Goal: Task Accomplishment & Management: Manage account settings

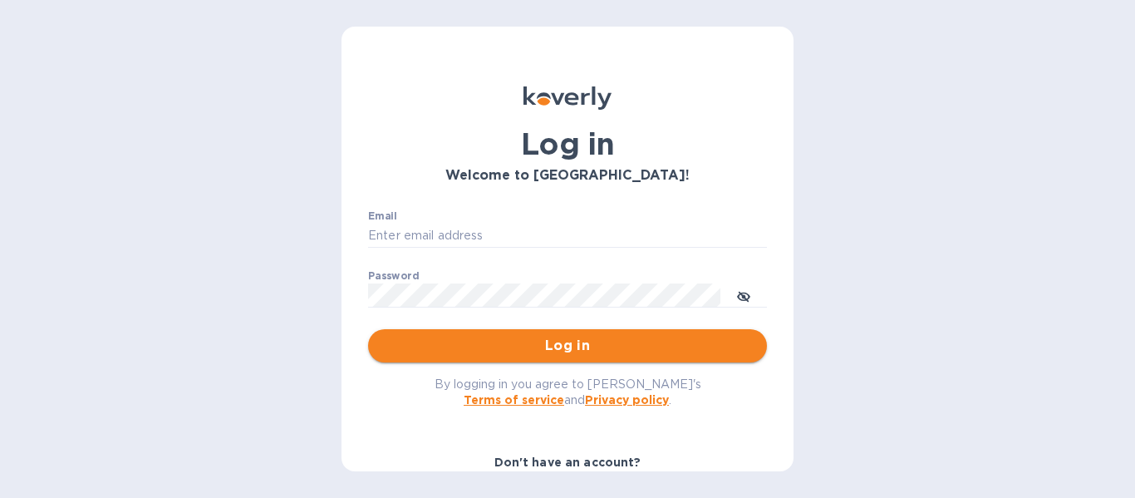
type input "[PERSON_NAME][EMAIL_ADDRESS][DOMAIN_NAME]"
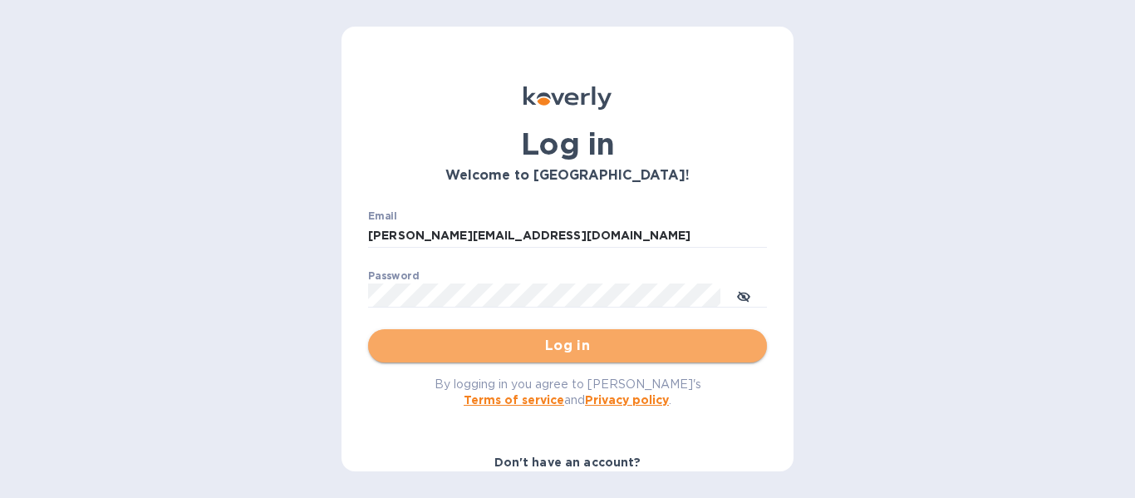
click at [597, 352] on span "Log in" at bounding box center [567, 346] width 372 height 20
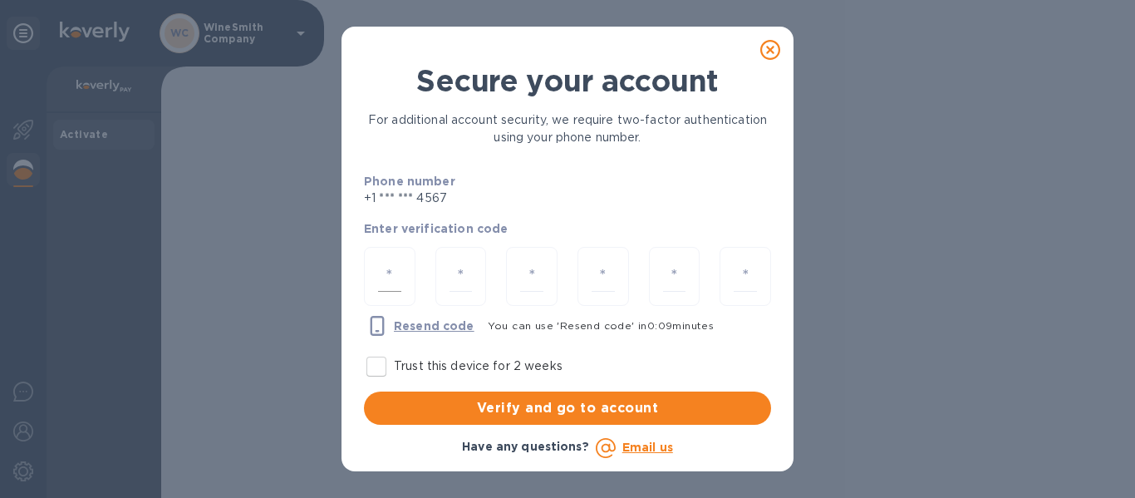
click at [381, 280] on input "number" at bounding box center [389, 276] width 23 height 31
type input "8"
type input "6"
type input "8"
type input "0"
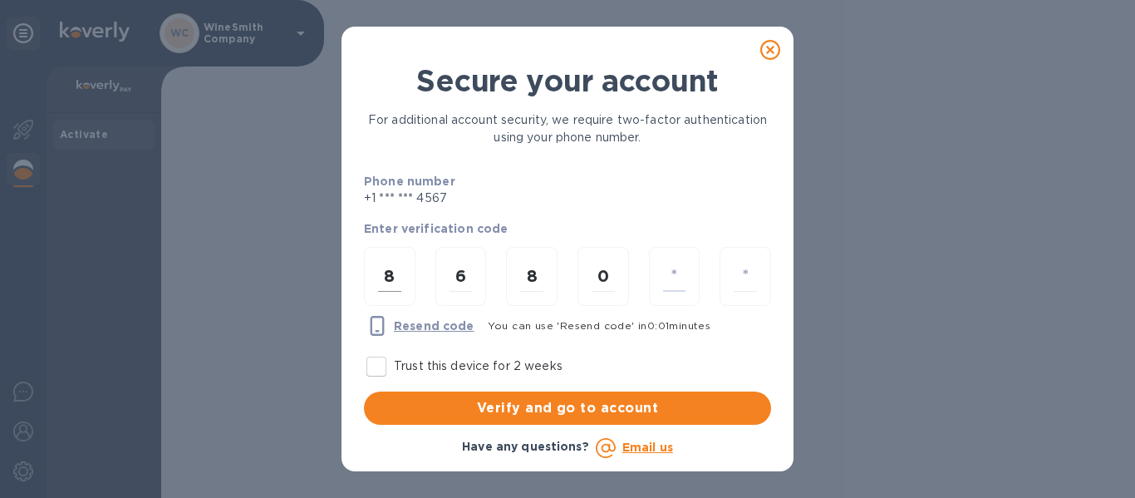
type input "8"
type input "0"
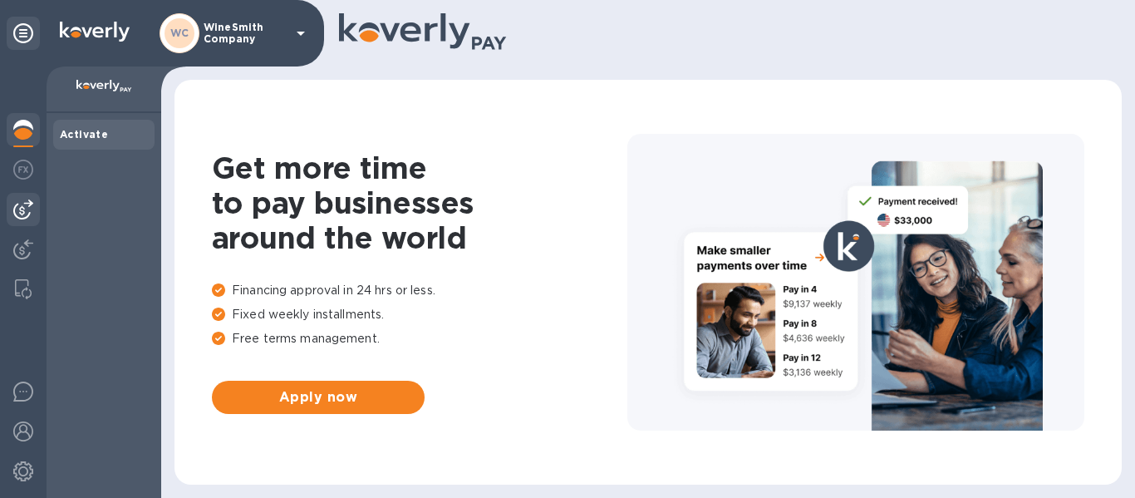
click at [27, 204] on img at bounding box center [23, 209] width 20 height 20
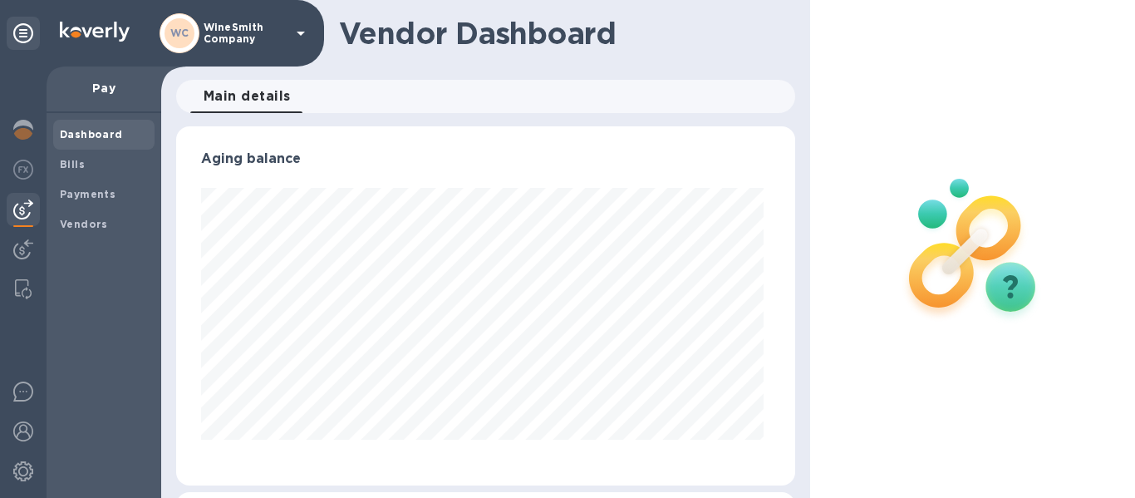
scroll to position [359, 613]
click at [77, 191] on b "Payments" at bounding box center [88, 194] width 56 height 12
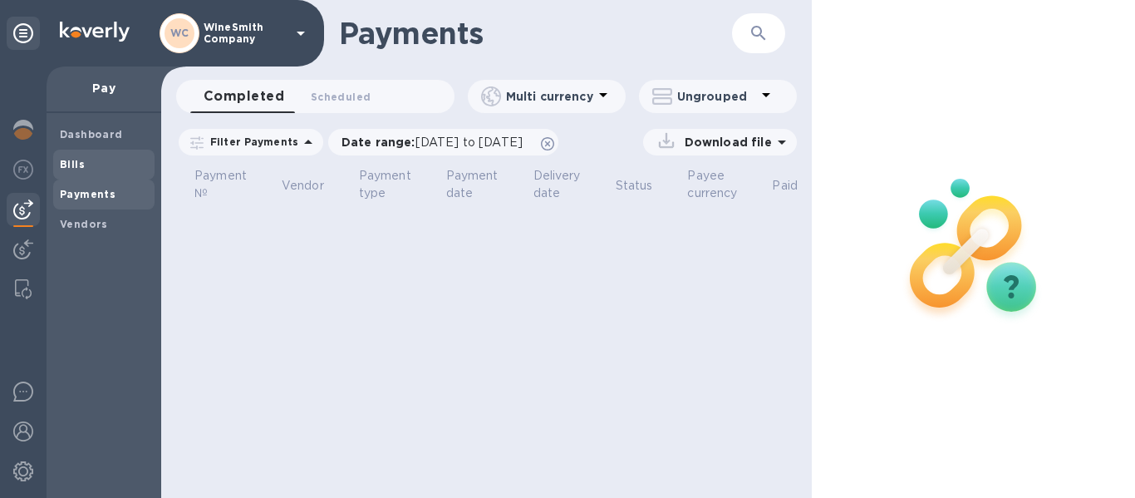
click at [77, 168] on b "Bills" at bounding box center [72, 164] width 25 height 12
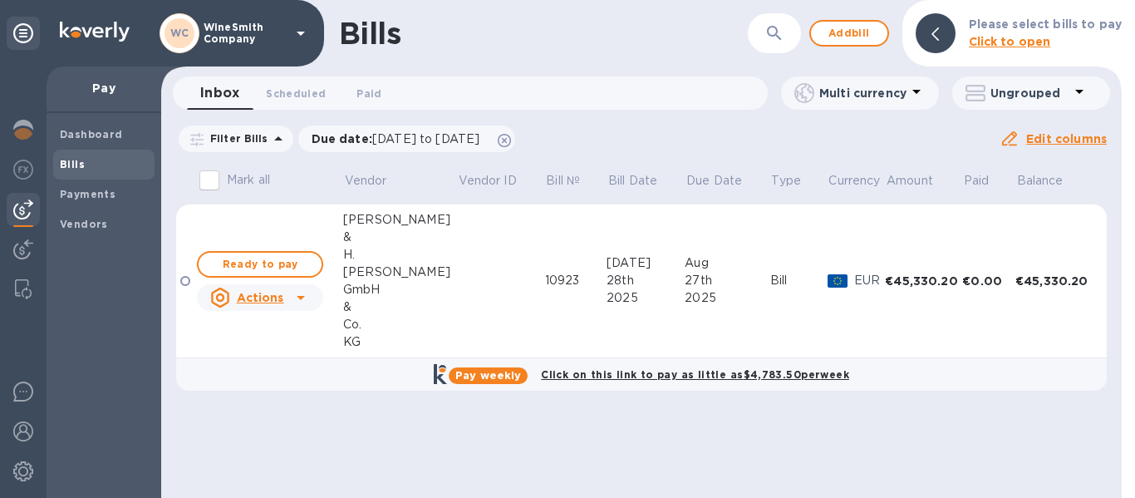
click at [302, 299] on icon at bounding box center [301, 297] width 20 height 20
click at [301, 301] on icon at bounding box center [301, 297] width 20 height 20
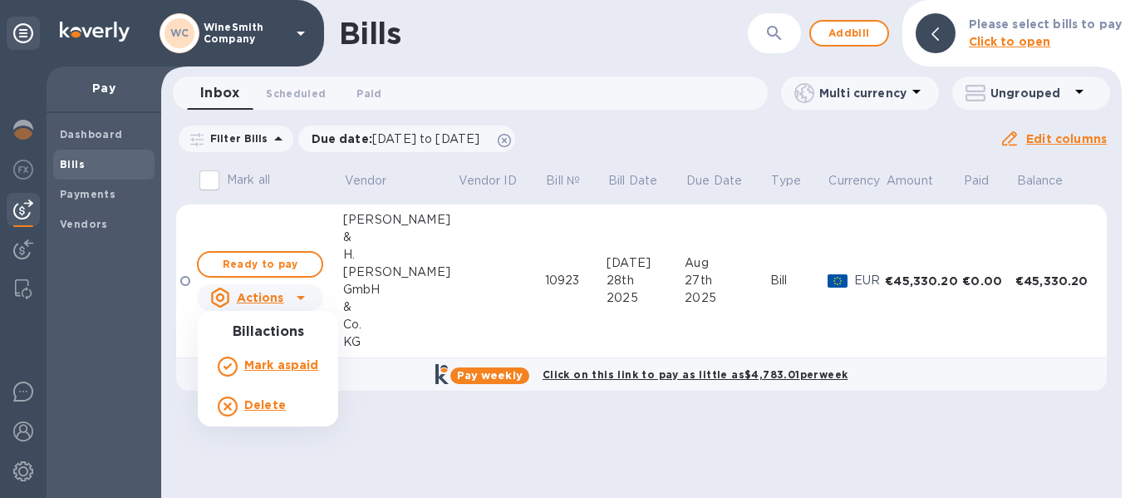
click at [291, 233] on div at bounding box center [567, 249] width 1135 height 498
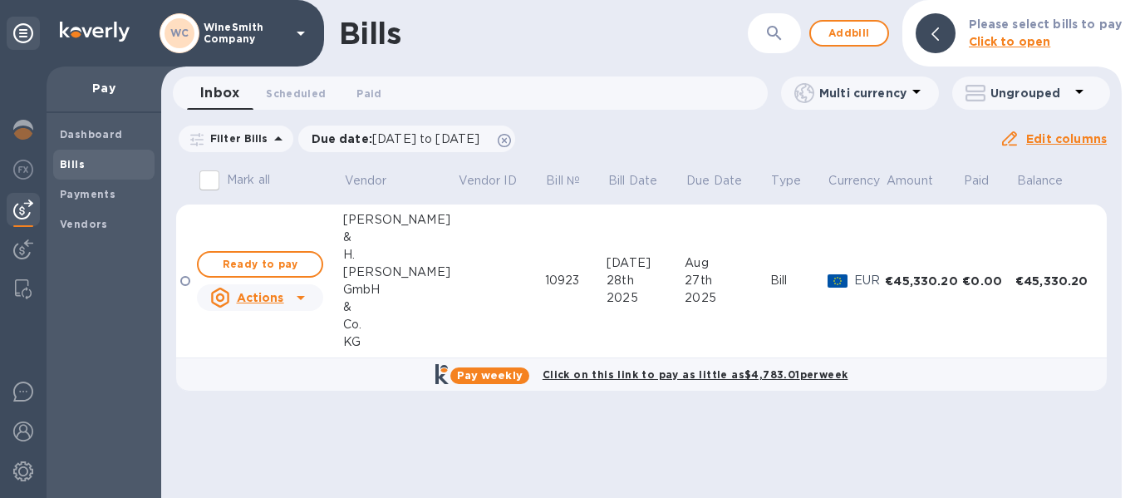
click at [926, 283] on div "€45,330.20" at bounding box center [923, 281] width 77 height 17
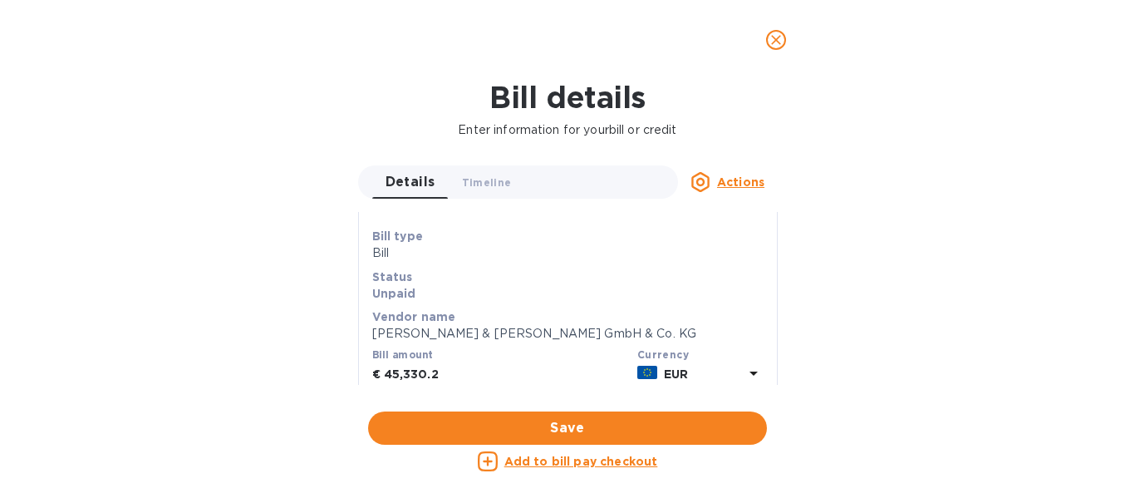
scroll to position [27, 0]
click at [732, 182] on u "Actions" at bounding box center [740, 181] width 47 height 13
click at [484, 179] on div at bounding box center [567, 249] width 1135 height 498
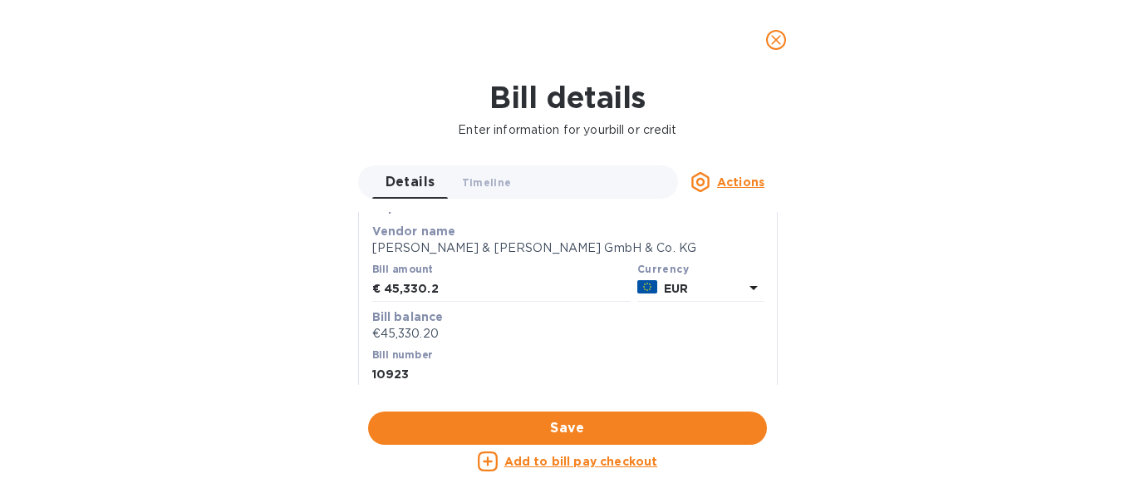
scroll to position [115, 0]
click at [730, 187] on u "Actions" at bounding box center [740, 181] width 47 height 13
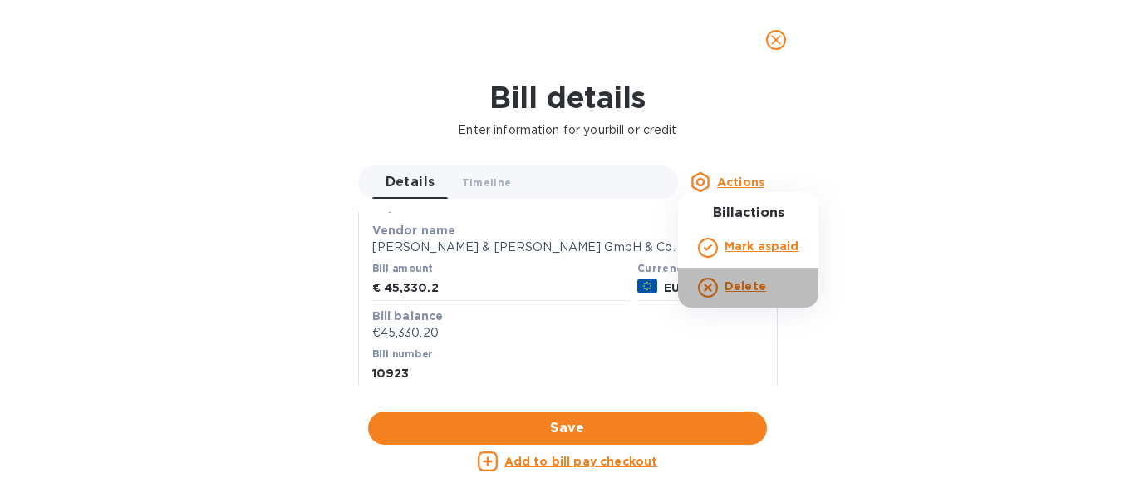
click at [735, 286] on b "Delete" at bounding box center [746, 285] width 42 height 13
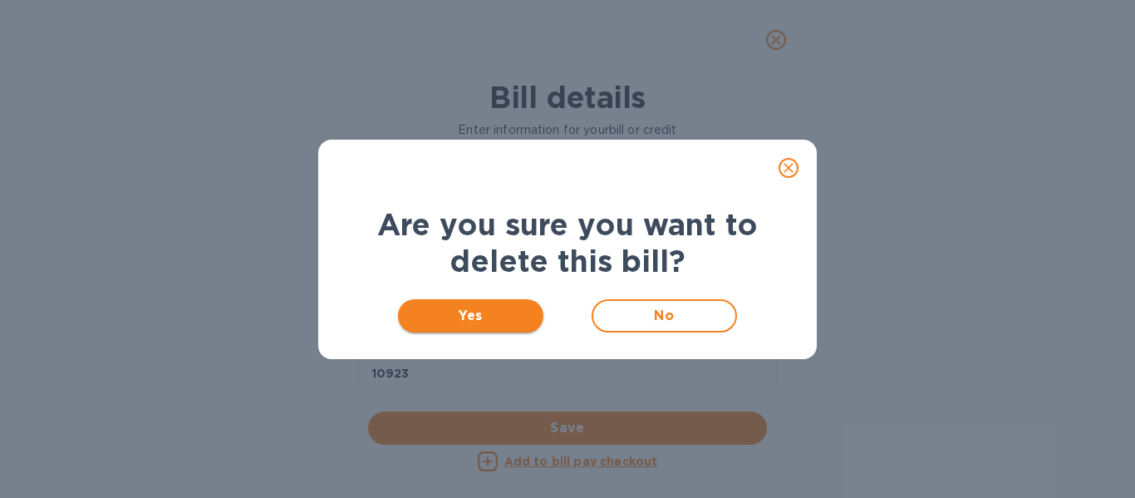
click at [491, 319] on span "Yes" at bounding box center [470, 316] width 119 height 20
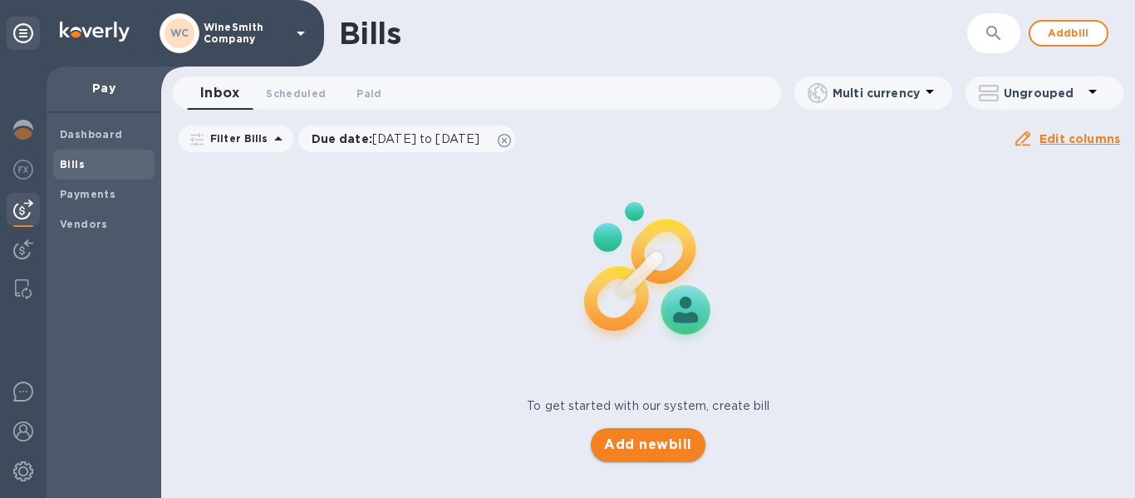
click at [659, 445] on span "Add new bill" at bounding box center [647, 445] width 87 height 20
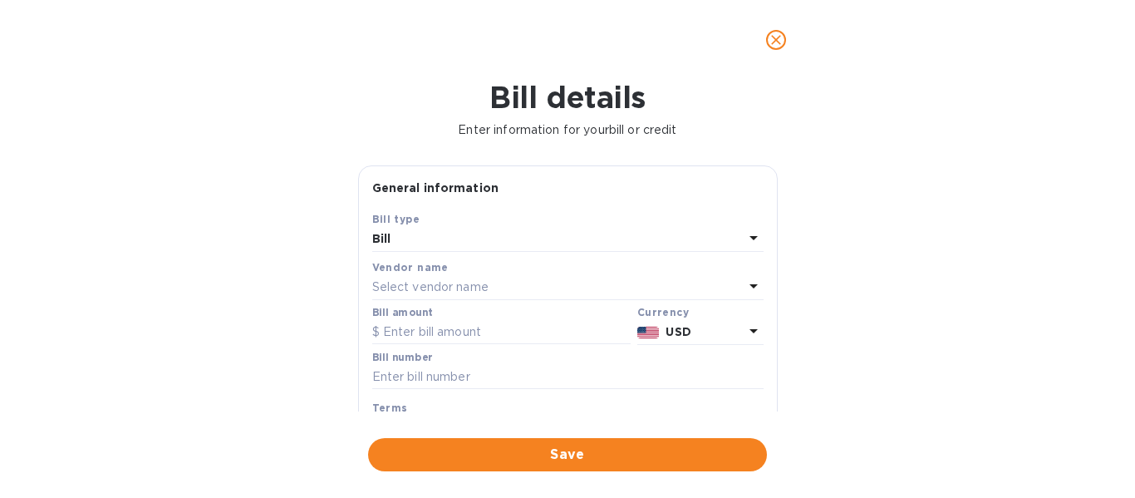
click at [482, 287] on p "Select vendor name" at bounding box center [430, 286] width 116 height 17
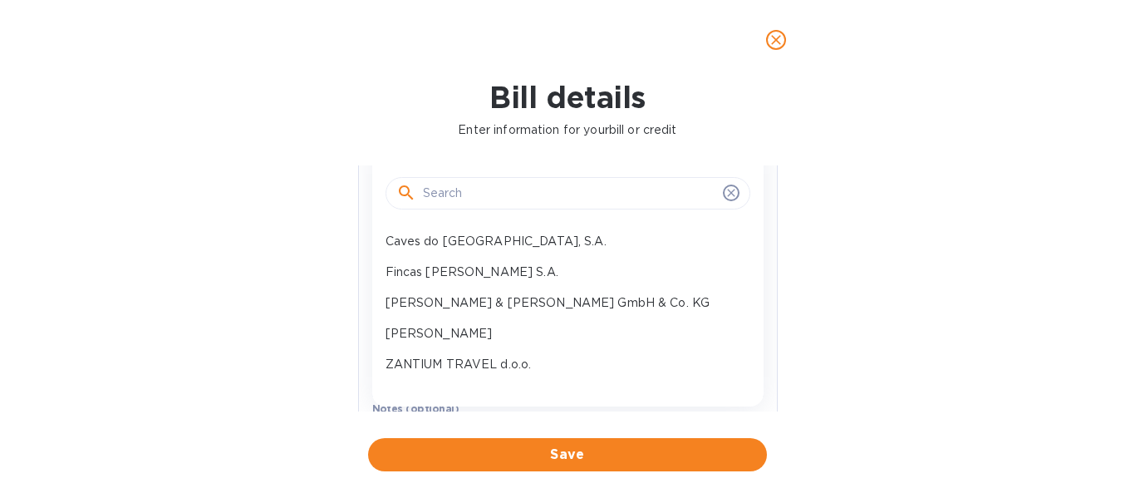
scroll to position [150, 0]
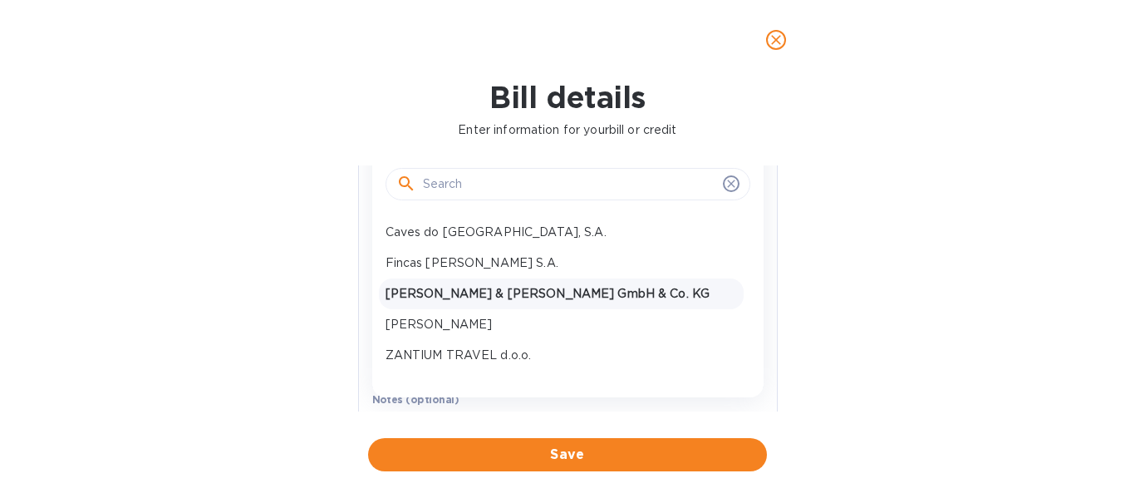
click at [481, 293] on p "J. & H. Selbach GmbH & Co. KG" at bounding box center [561, 293] width 351 height 17
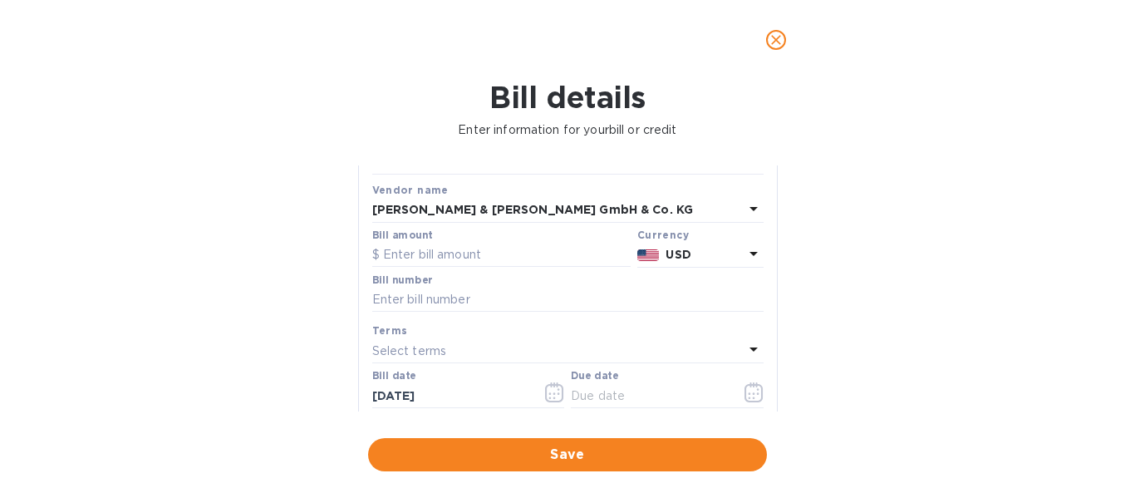
scroll to position [76, 0]
click at [435, 256] on input "text" at bounding box center [501, 255] width 258 height 25
type input "45,308.2"
click at [471, 299] on input "text" at bounding box center [567, 300] width 391 height 25
type input "10746"
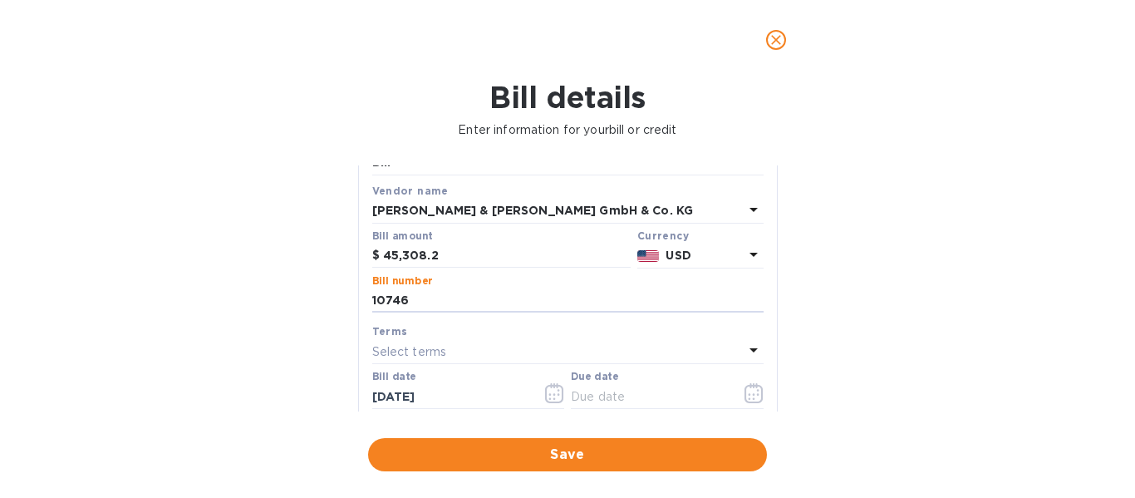
click at [545, 351] on div "Select terms" at bounding box center [557, 351] width 371 height 23
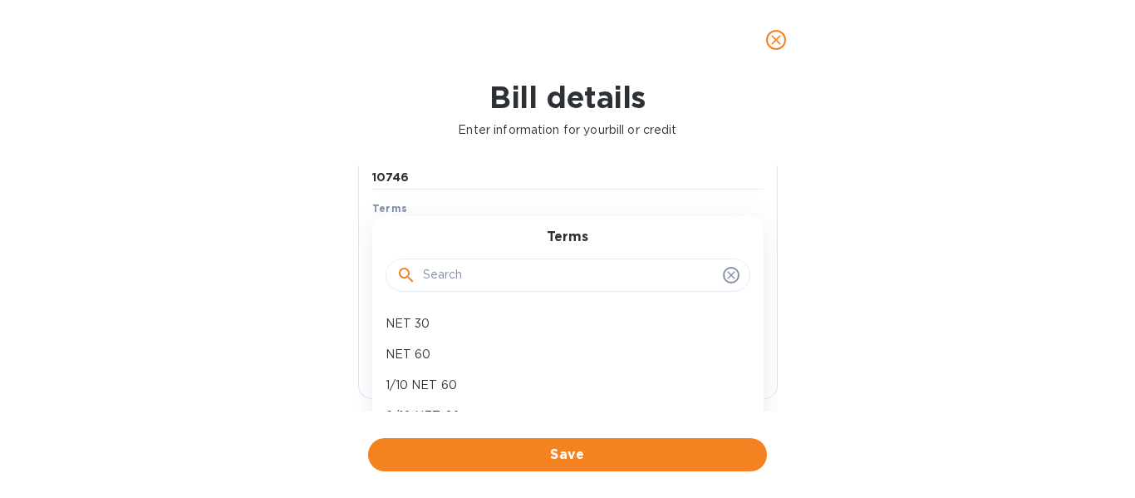
scroll to position [217, 0]
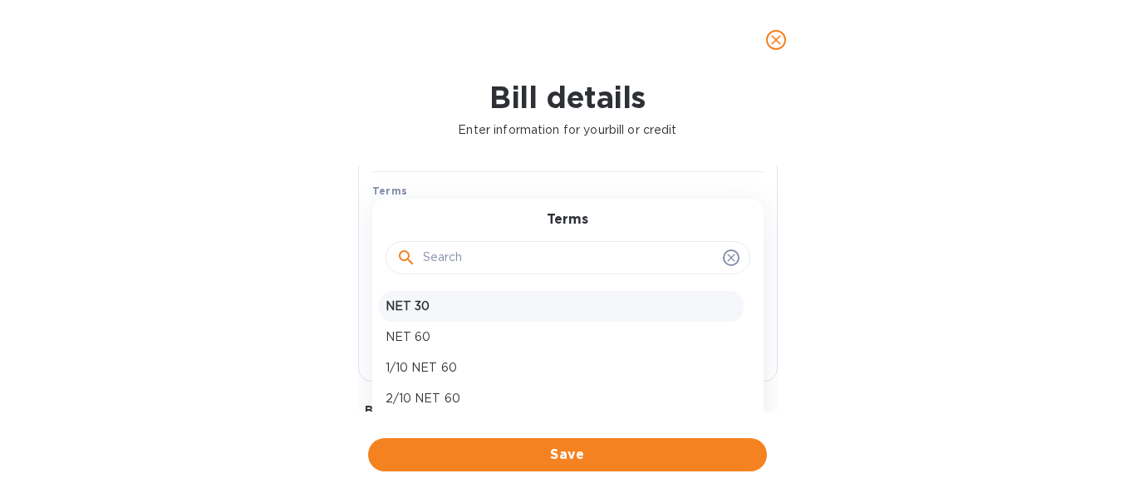
click at [455, 311] on p "NET 30" at bounding box center [561, 305] width 351 height 17
type input "09/12/2025"
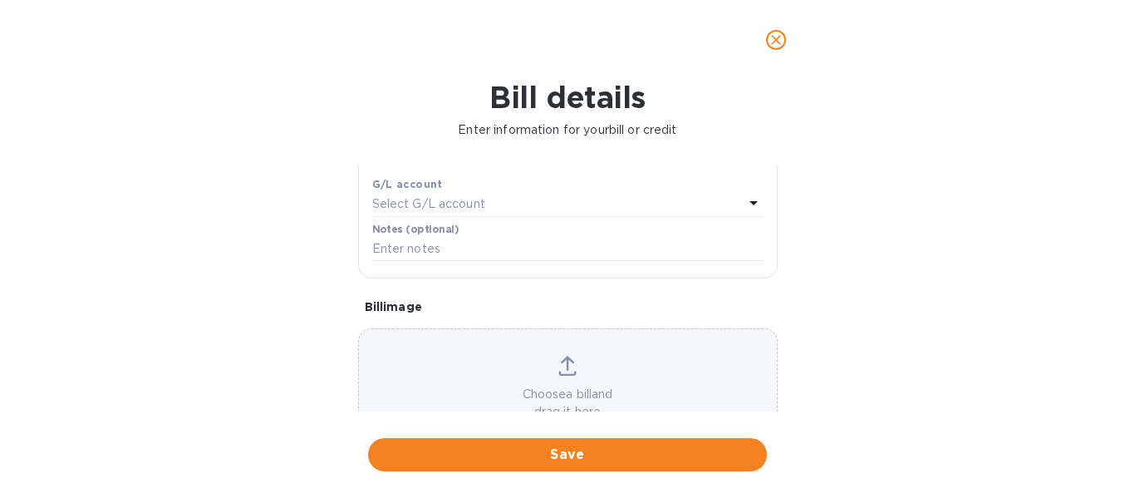
scroll to position [324, 0]
click at [571, 458] on span "Save" at bounding box center [567, 455] width 372 height 20
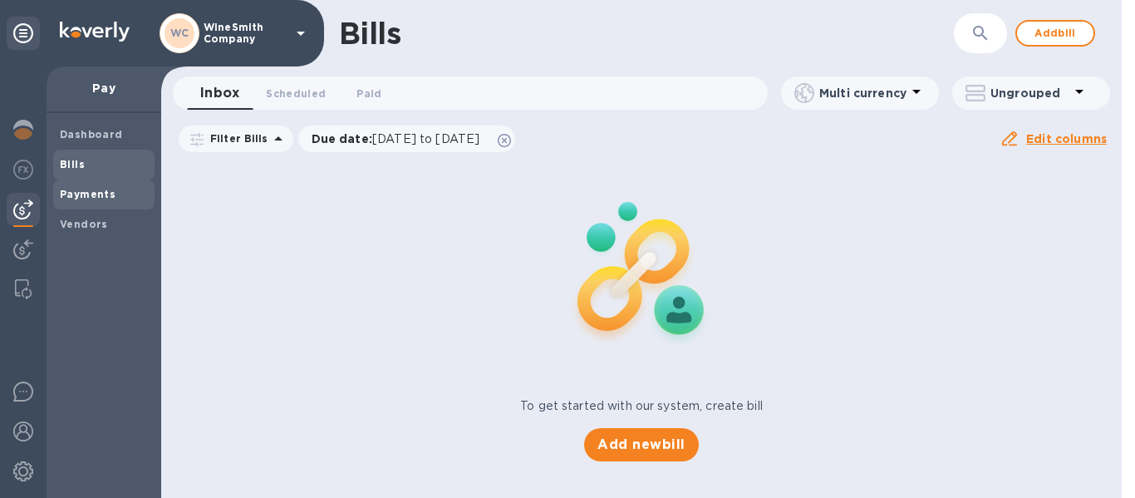
click at [98, 196] on b "Payments" at bounding box center [88, 194] width 56 height 12
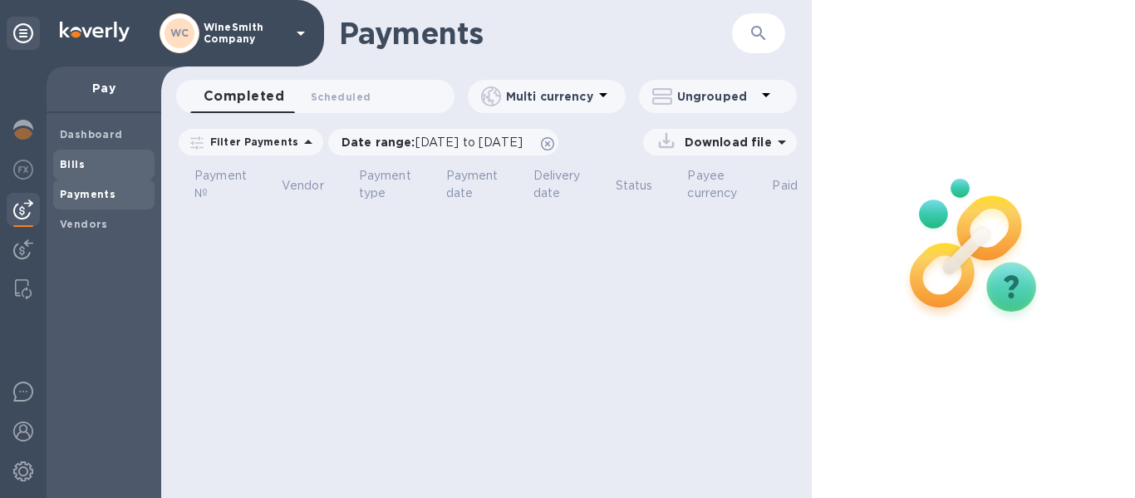
click at [72, 168] on b "Bills" at bounding box center [72, 164] width 25 height 12
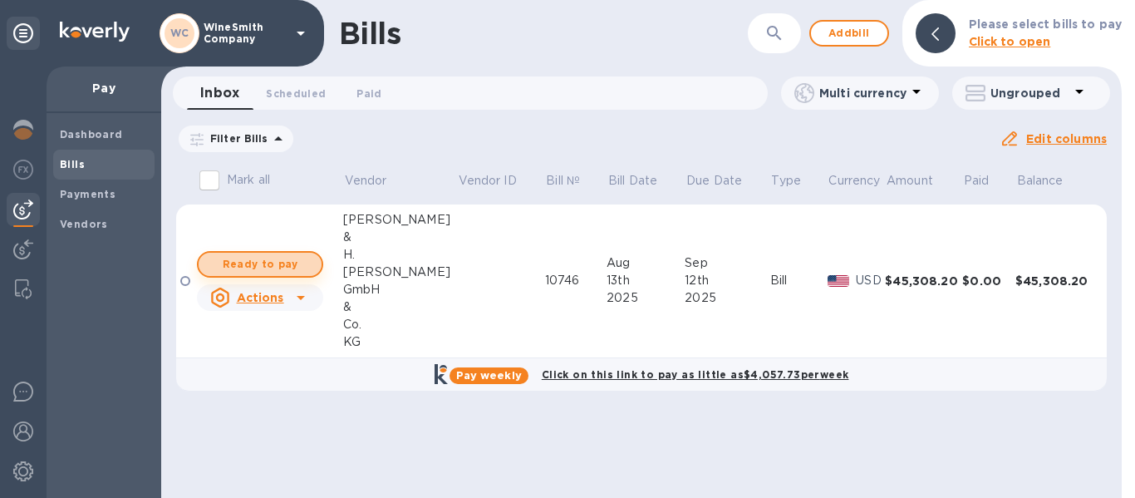
click at [276, 266] on span "Ready to pay" at bounding box center [260, 264] width 96 height 20
checkbox input "true"
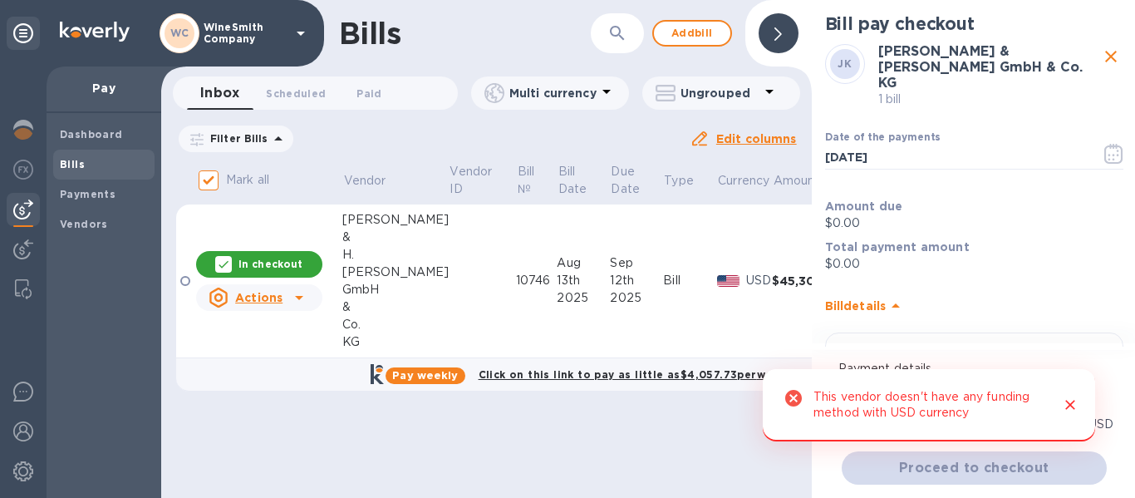
click at [1067, 403] on icon "Close" at bounding box center [1070, 404] width 17 height 17
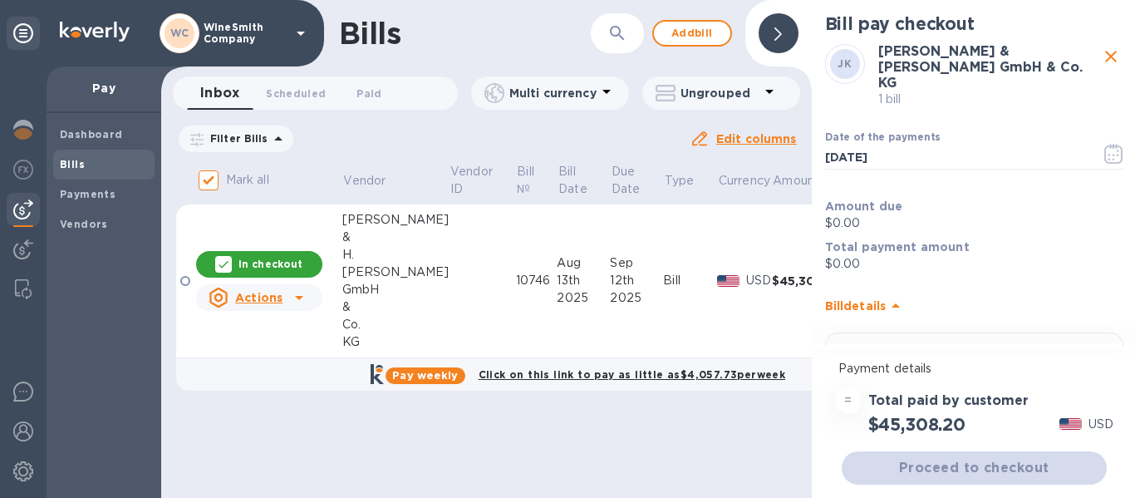
click at [717, 281] on img at bounding box center [728, 281] width 22 height 12
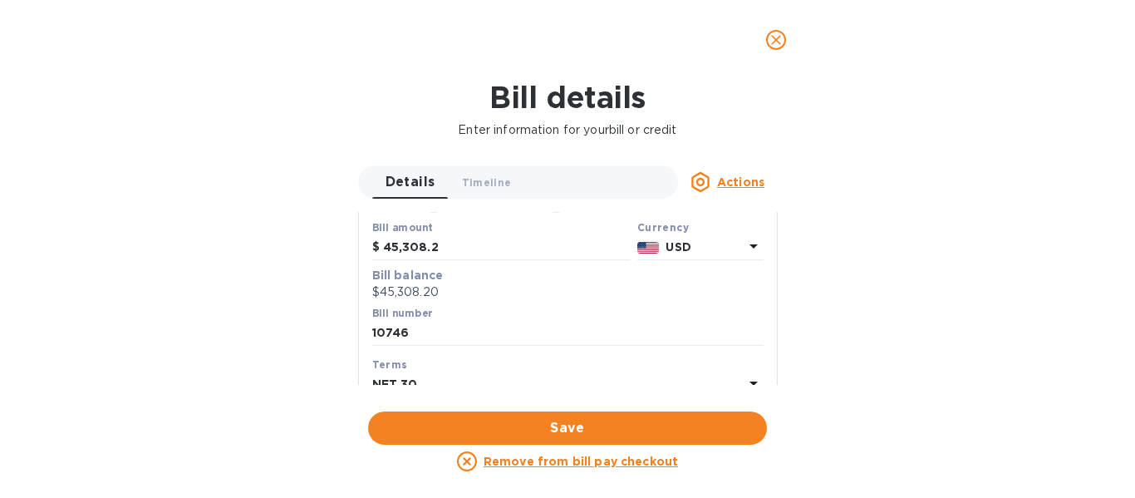
scroll to position [161, 0]
click at [748, 243] on icon at bounding box center [754, 241] width 20 height 20
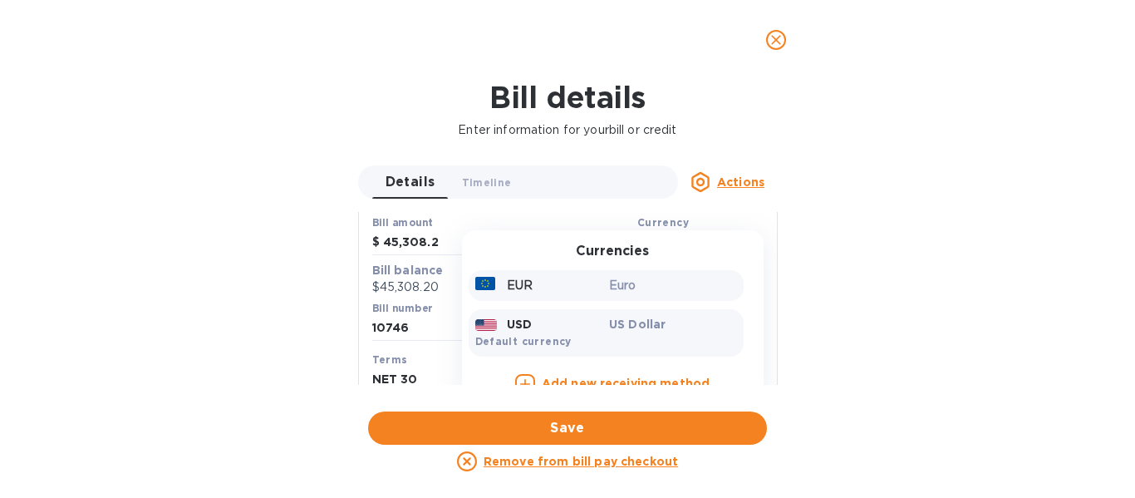
click at [609, 285] on p "Euro" at bounding box center [673, 285] width 128 height 17
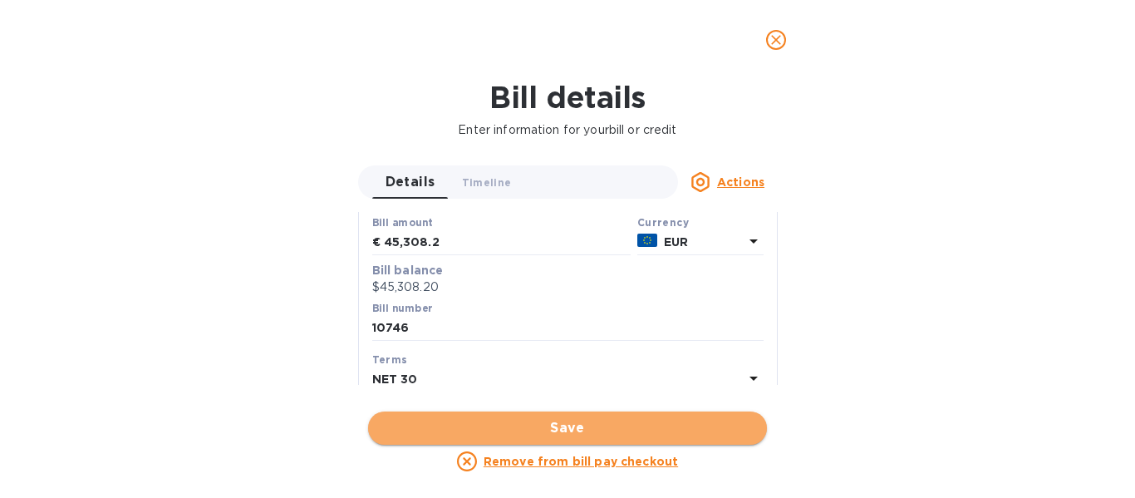
click at [581, 429] on span "Save" at bounding box center [567, 428] width 372 height 20
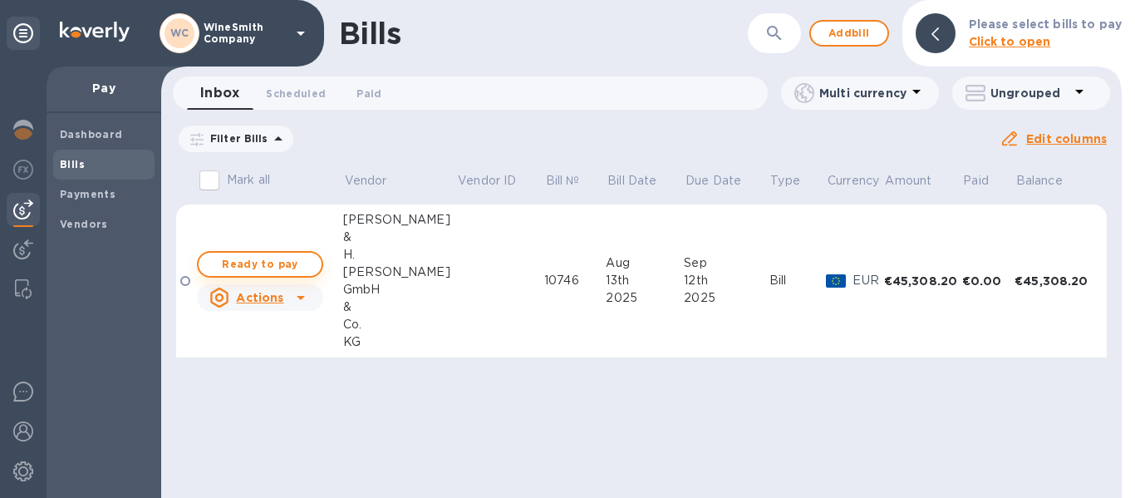
click at [292, 262] on span "Ready to pay" at bounding box center [260, 264] width 96 height 20
checkbox input "true"
